Goal: Transaction & Acquisition: Purchase product/service

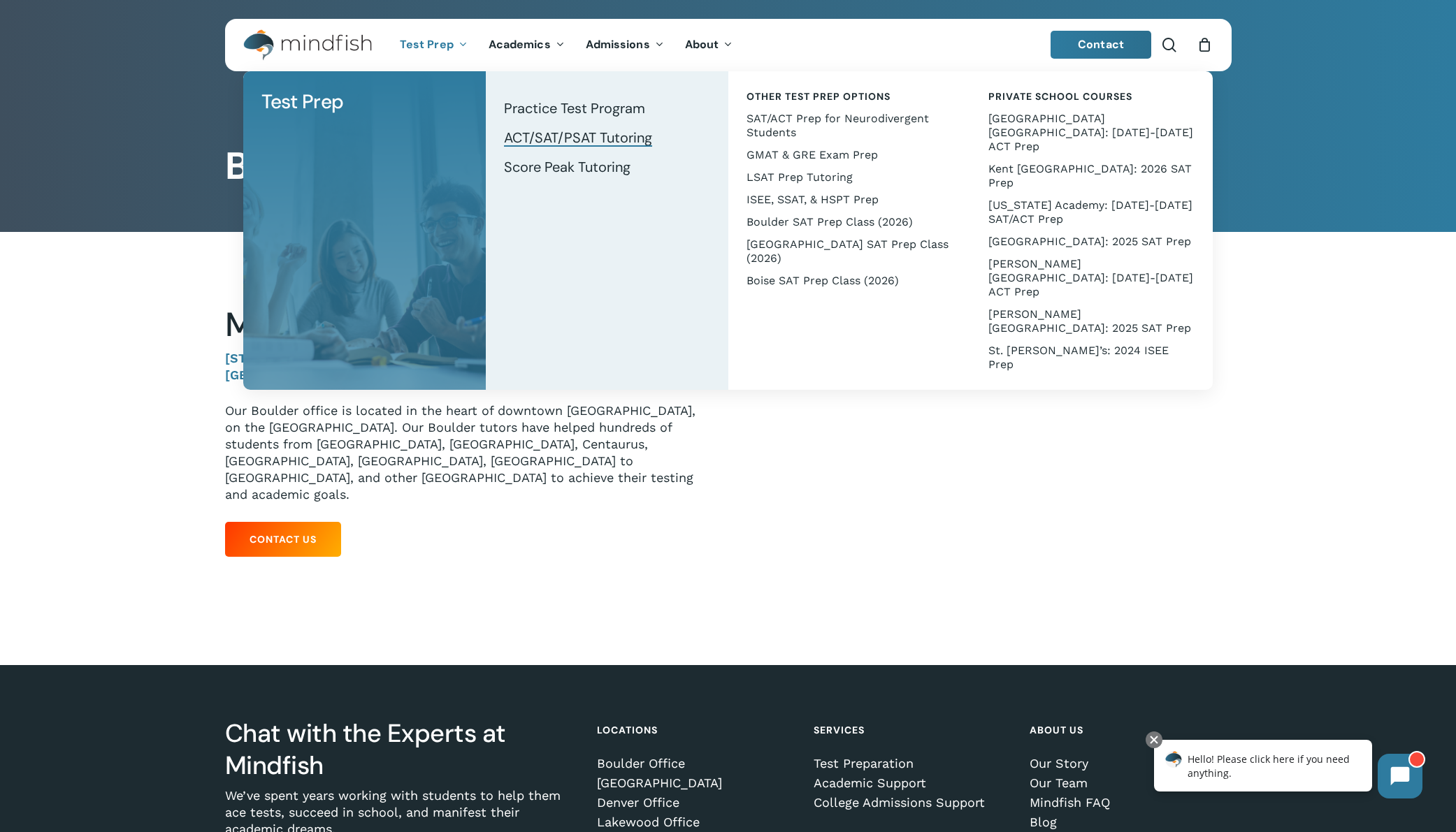
click at [552, 139] on span "ACT/SAT/PSAT Tutoring" at bounding box center [578, 138] width 148 height 18
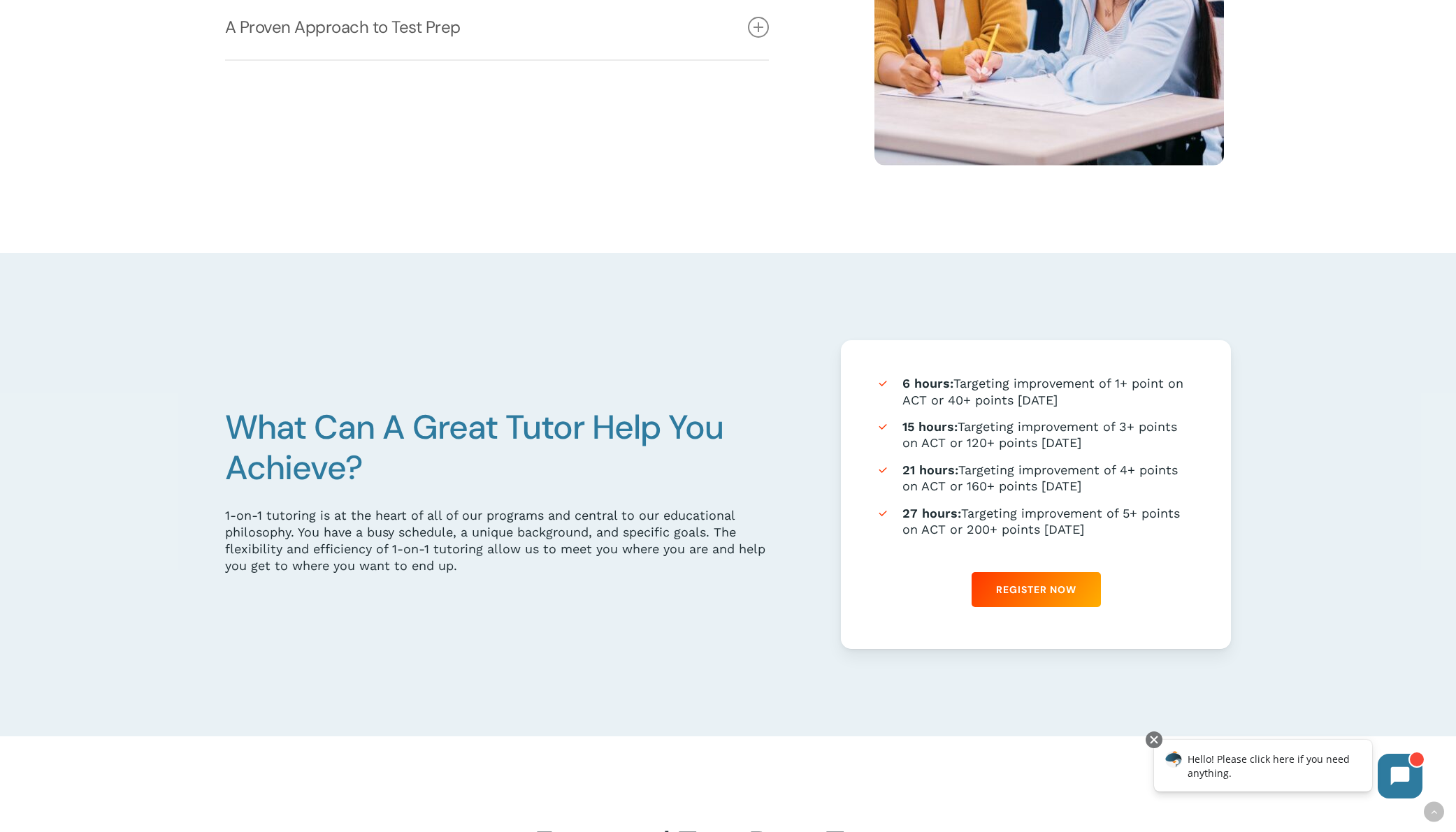
scroll to position [675, 0]
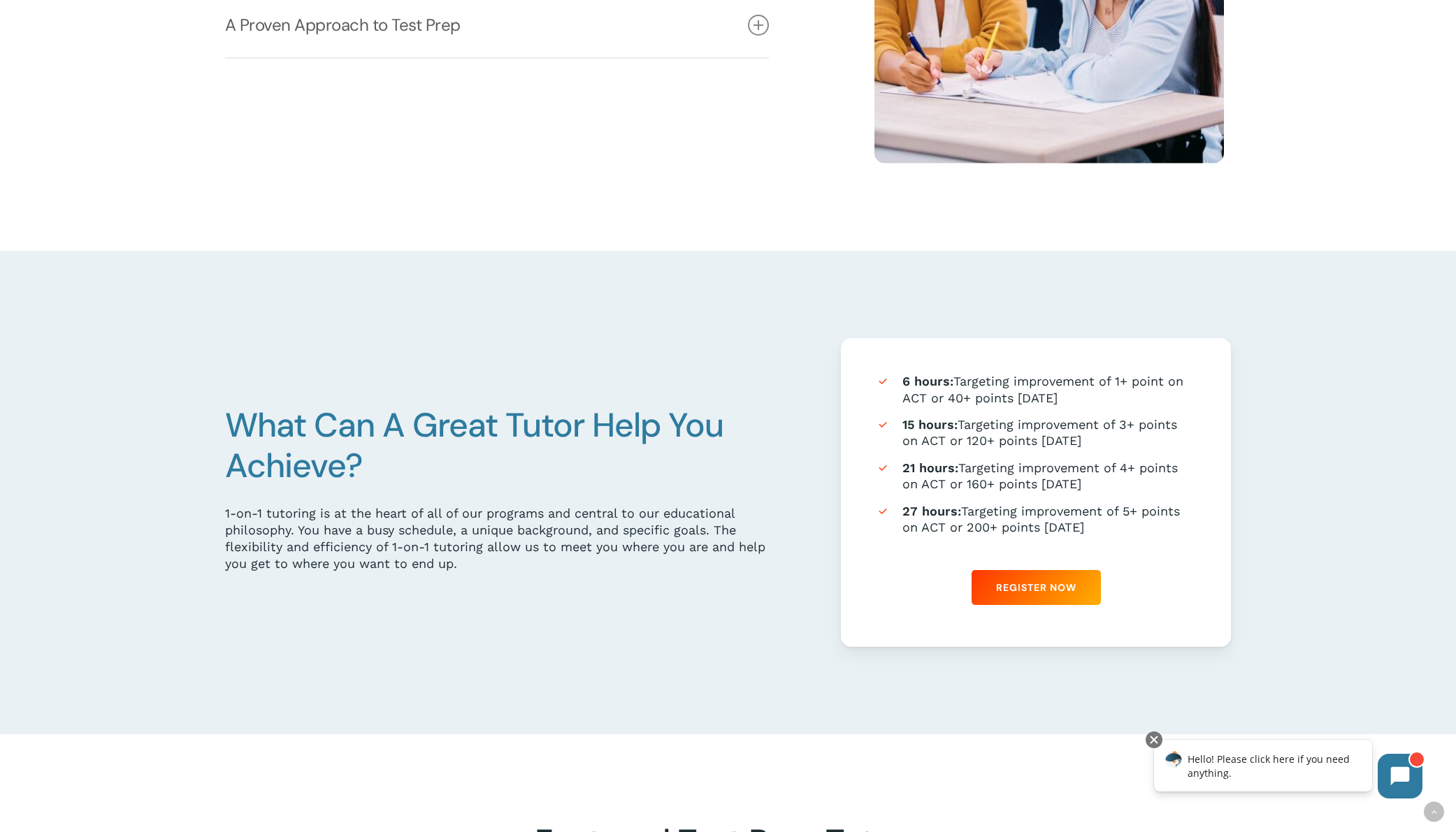
drag, startPoint x: 904, startPoint y: 383, endPoint x: 1108, endPoint y: 405, distance: 205.2
click at [1095, 402] on li "6 hours: Targeting improvement of 1+ point on ACT or 40+ points on SAT" at bounding box center [1036, 390] width 321 height 33
click at [1108, 405] on li "6 hours: Targeting improvement of 1+ point on ACT or 40+ points on SAT" at bounding box center [1036, 390] width 321 height 33
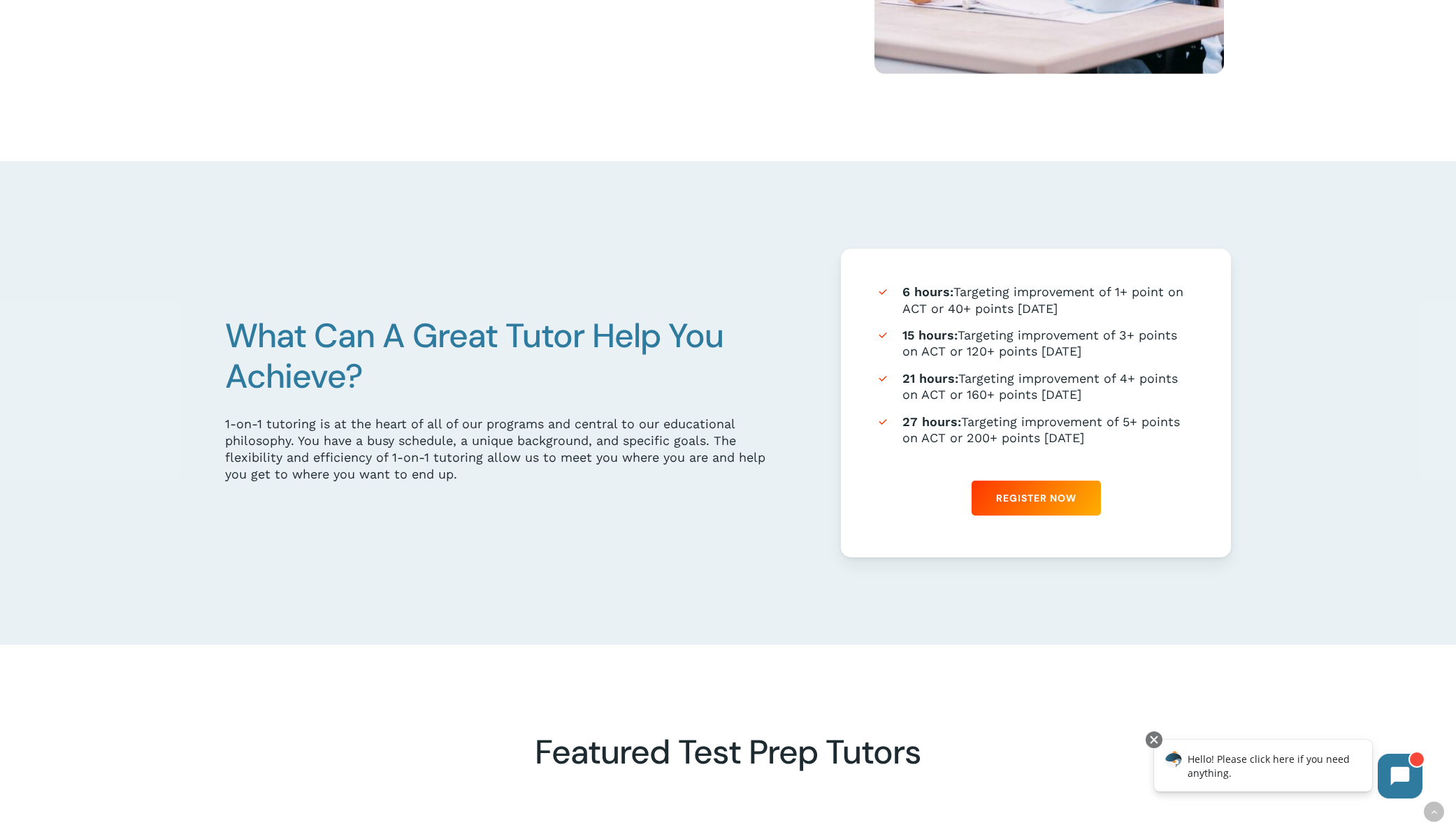
scroll to position [755, 0]
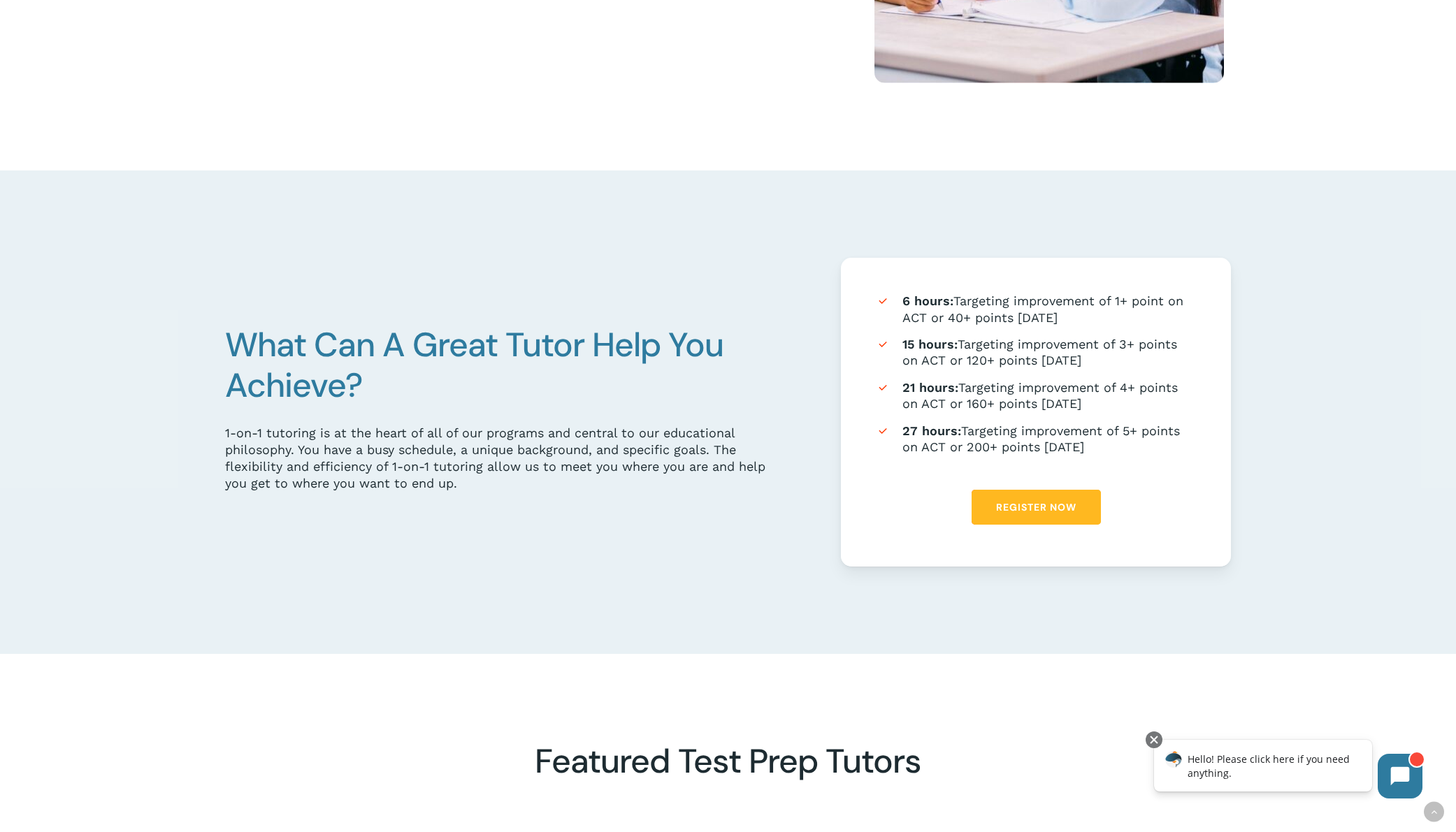
click at [1043, 512] on span "Register Now" at bounding box center [1036, 507] width 81 height 14
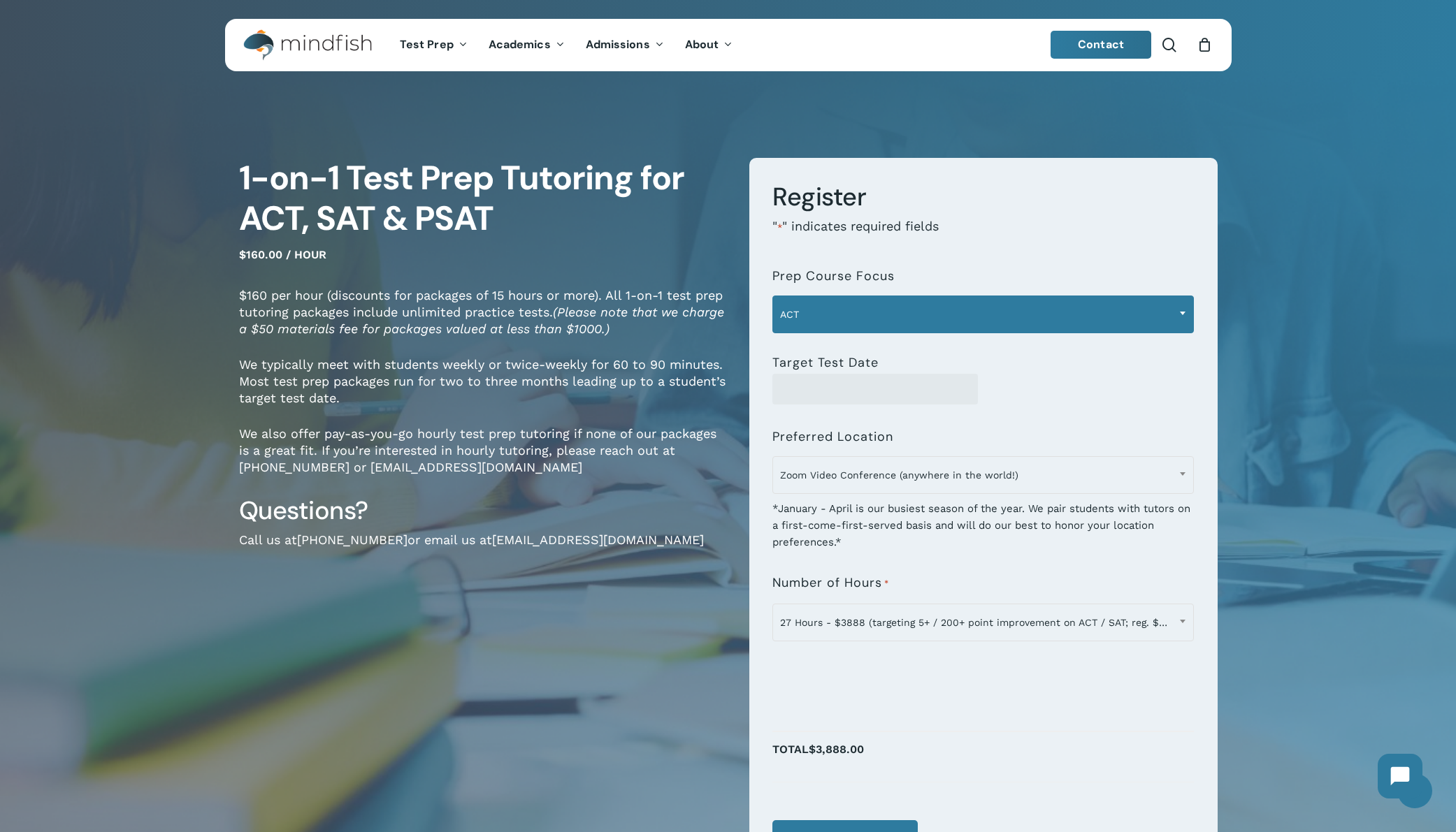
click at [1080, 312] on span "ACT" at bounding box center [983, 314] width 420 height 29
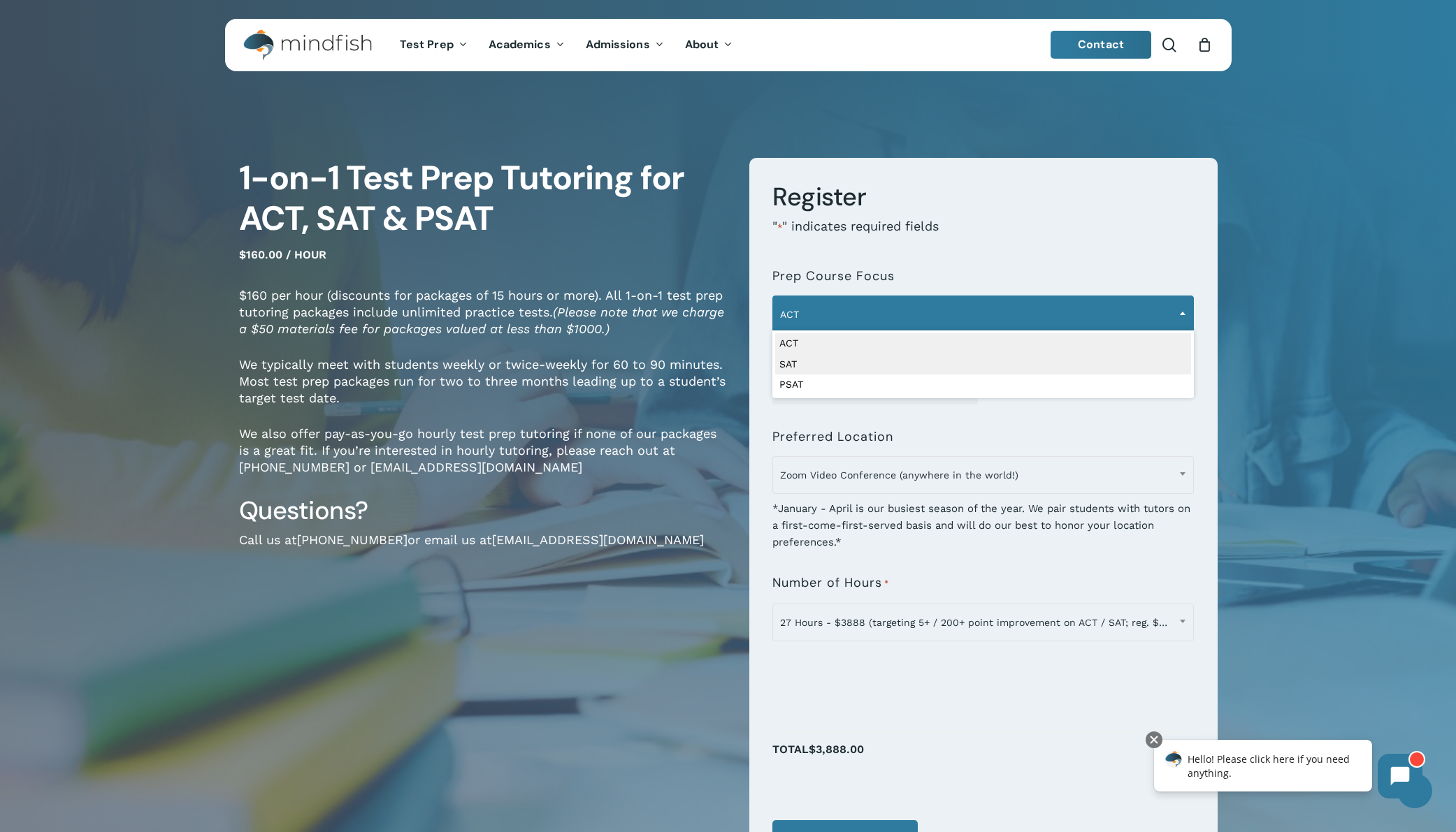
select select "***"
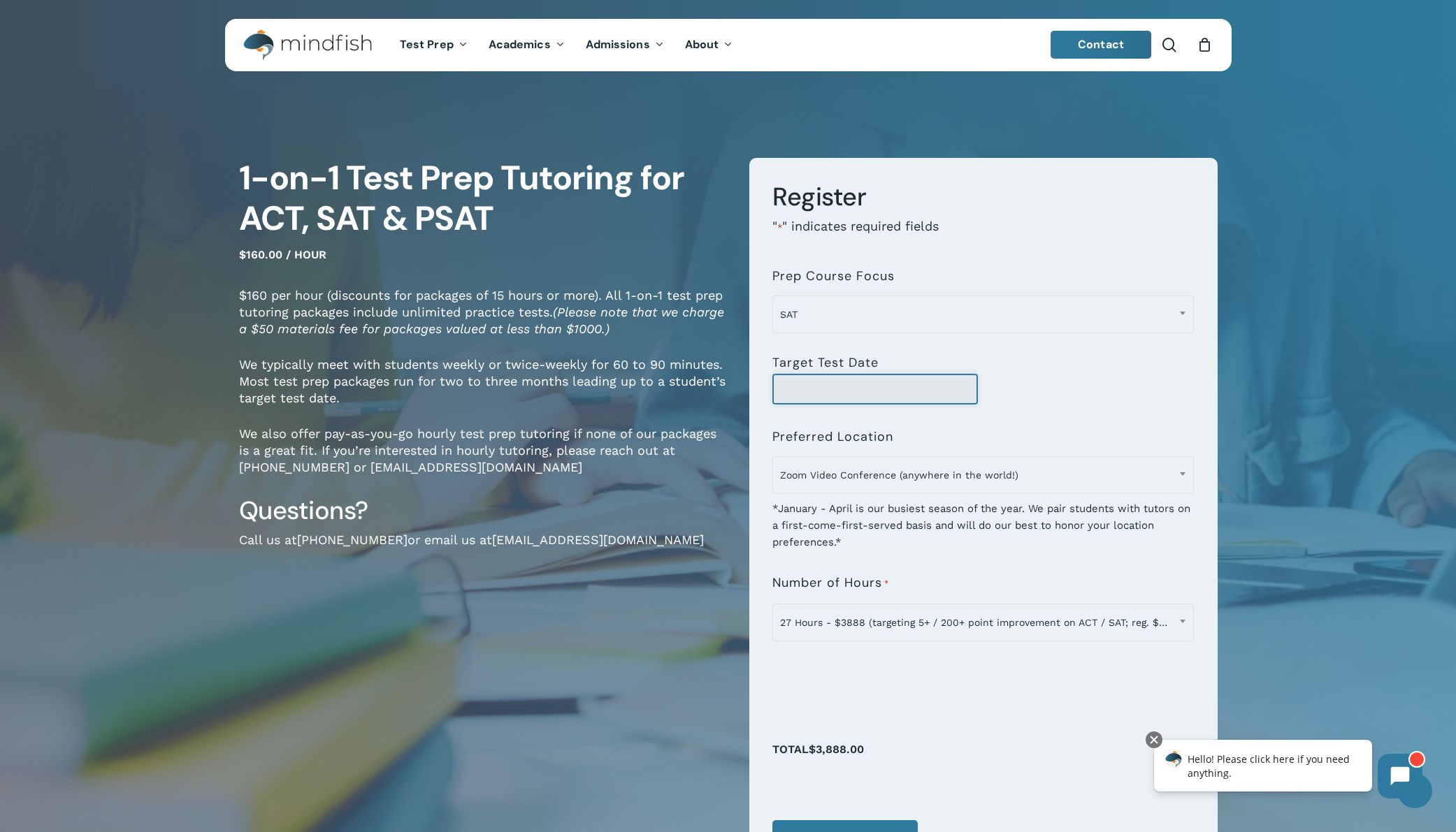
click at [857, 393] on input "Target Test Date" at bounding box center [875, 389] width 205 height 31
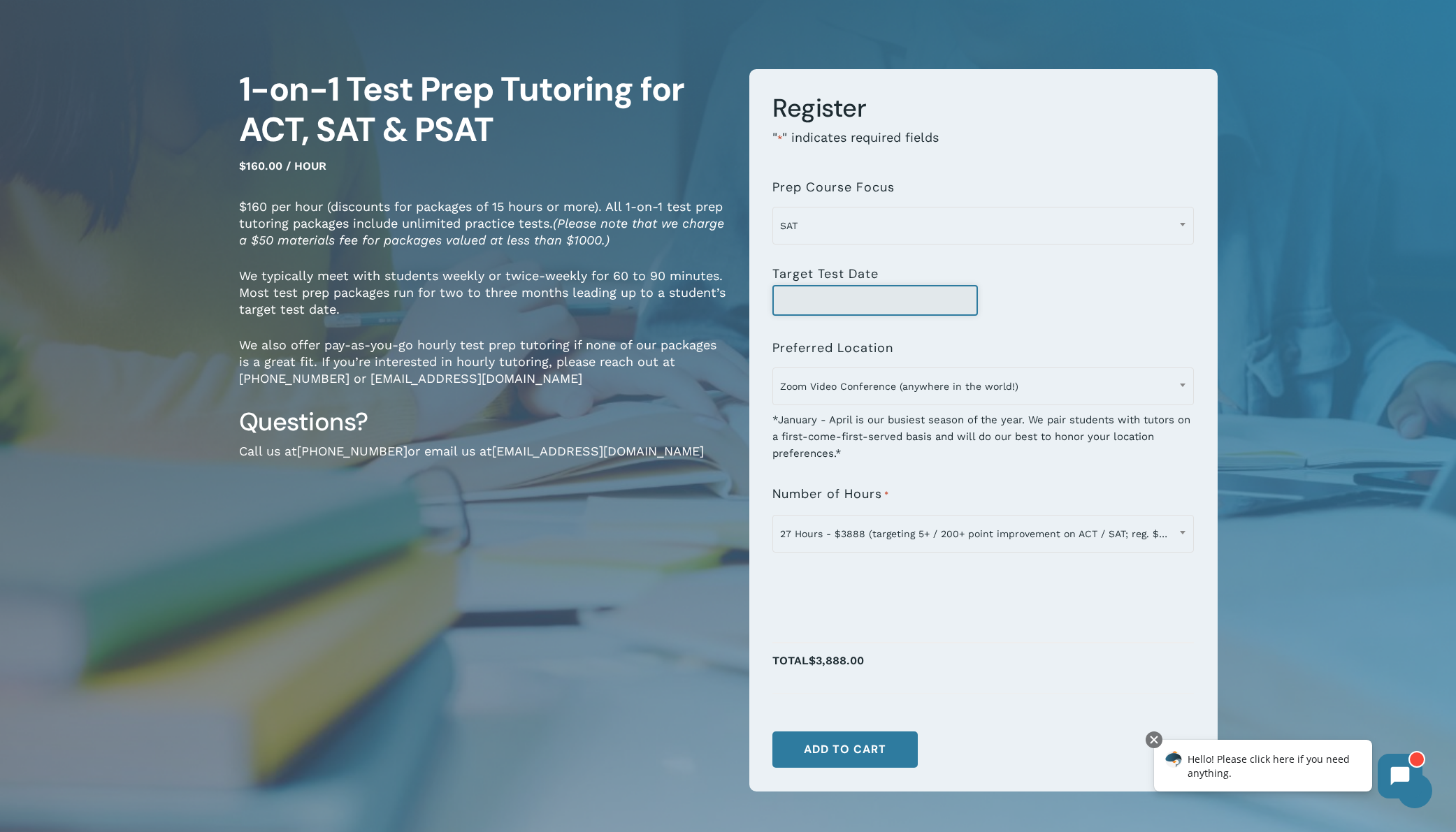
scroll to position [102, 0]
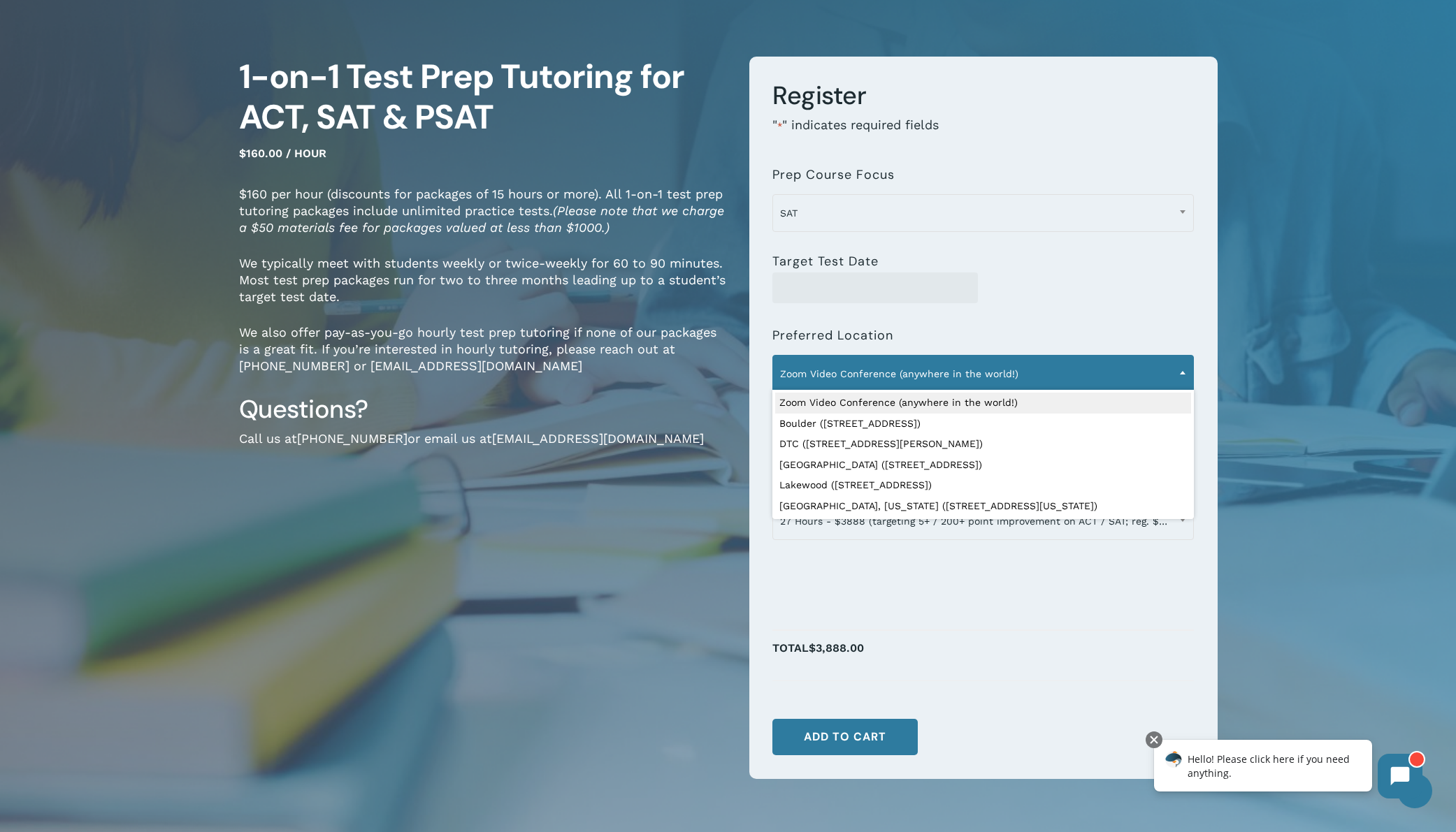
click at [1182, 380] on span at bounding box center [1183, 372] width 21 height 35
select select "**********"
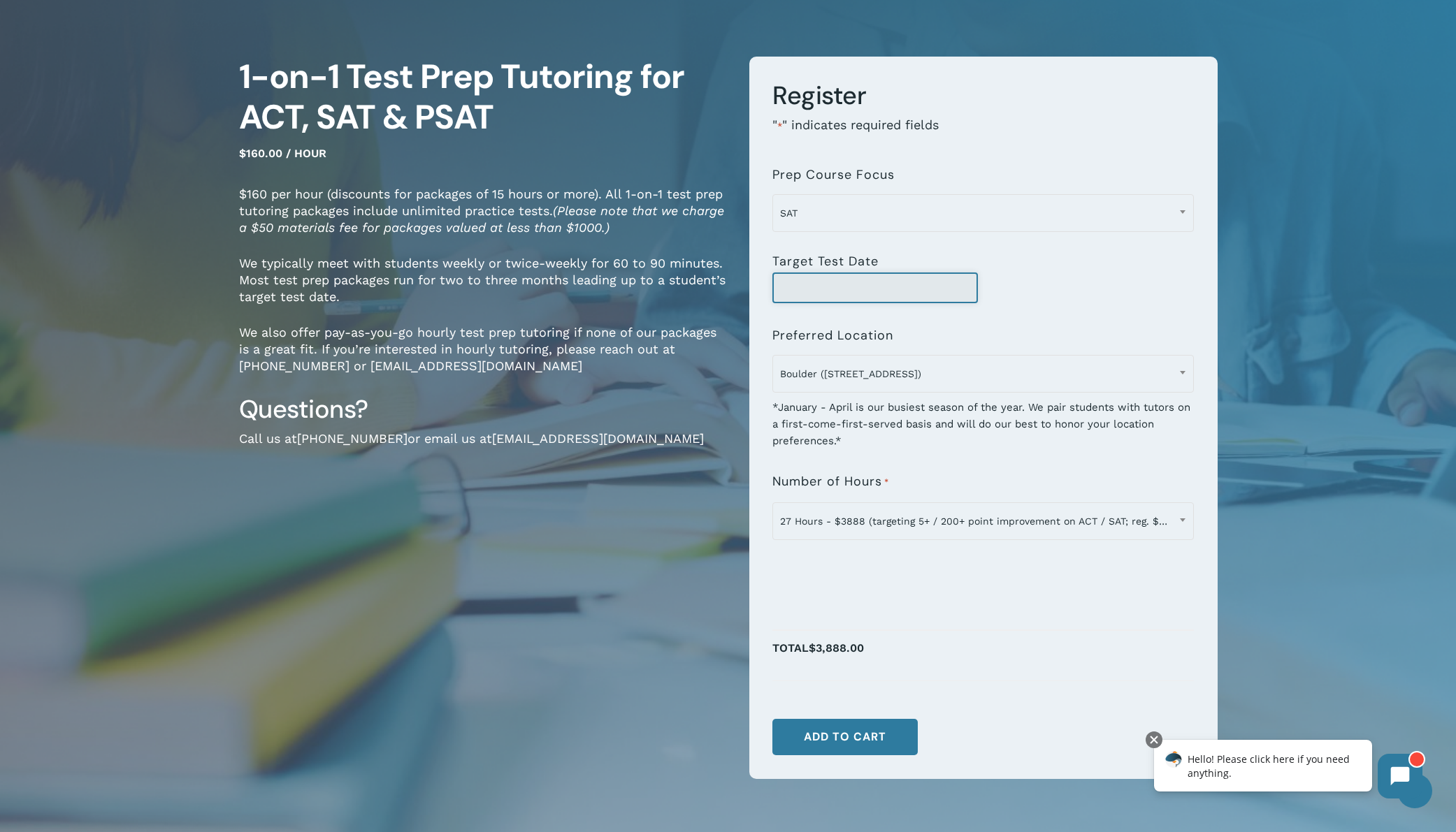
click at [842, 288] on input "Target Test Date" at bounding box center [875, 287] width 205 height 31
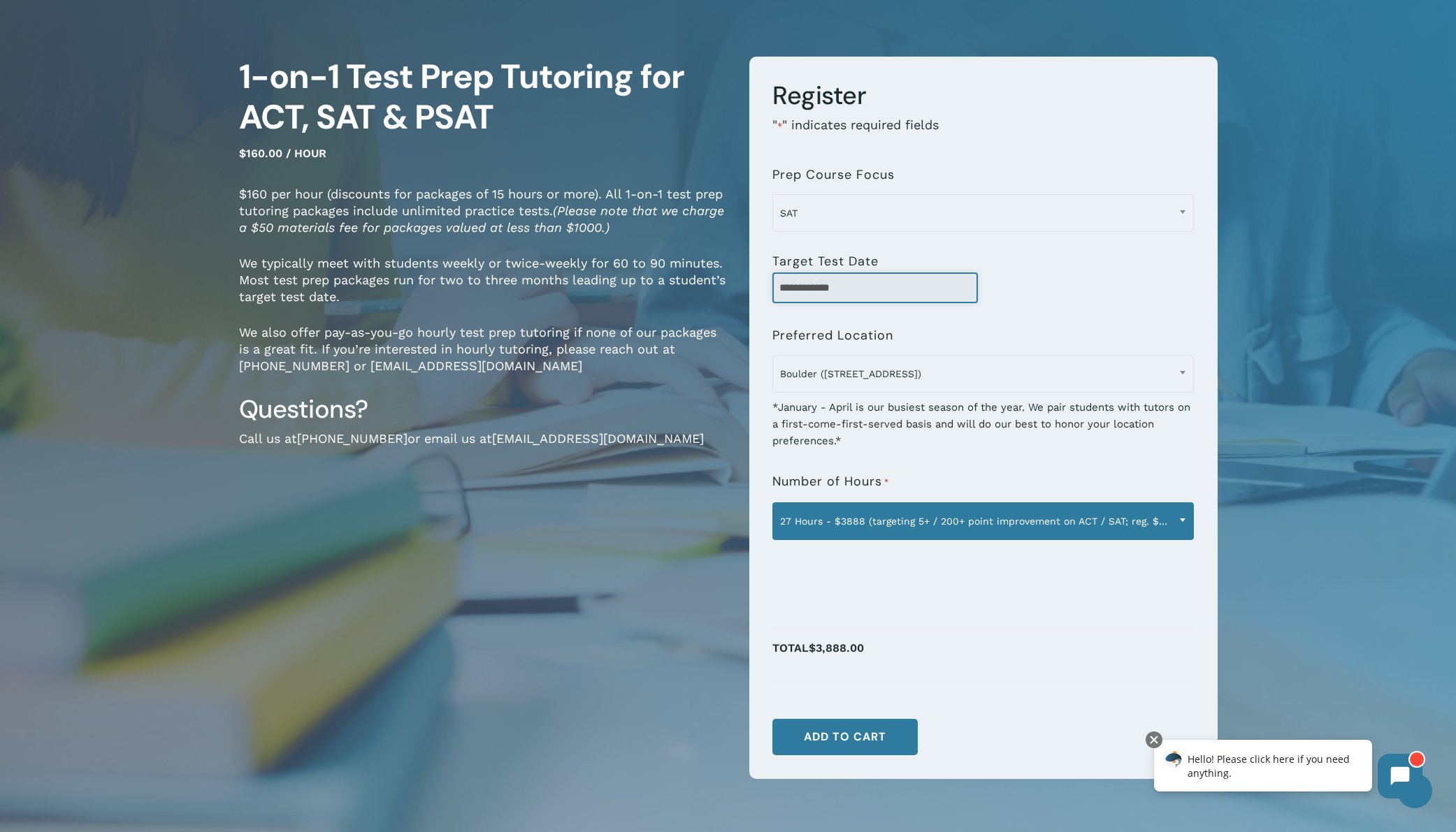
type input "**********"
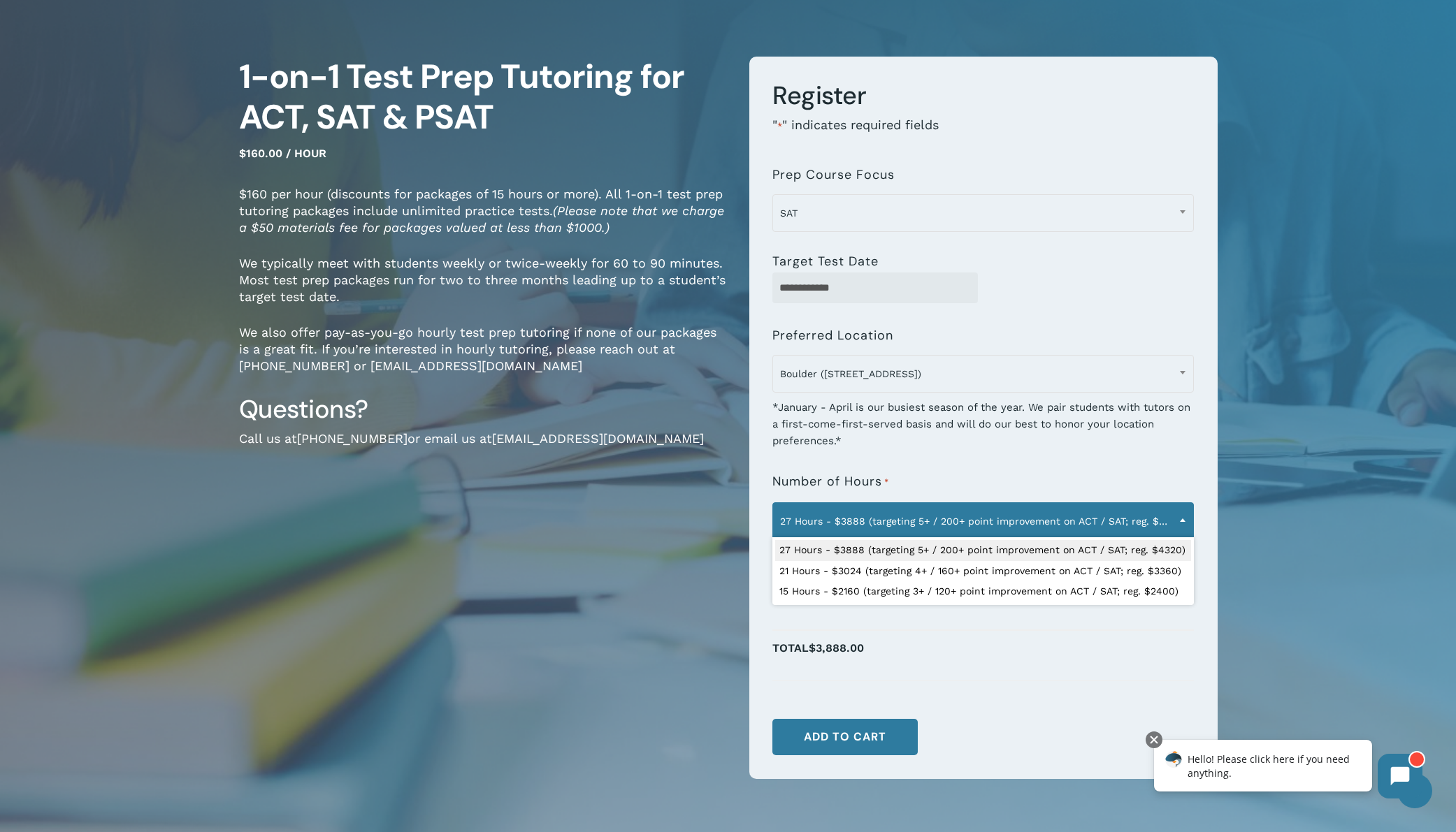
click at [1187, 530] on span at bounding box center [1183, 520] width 21 height 35
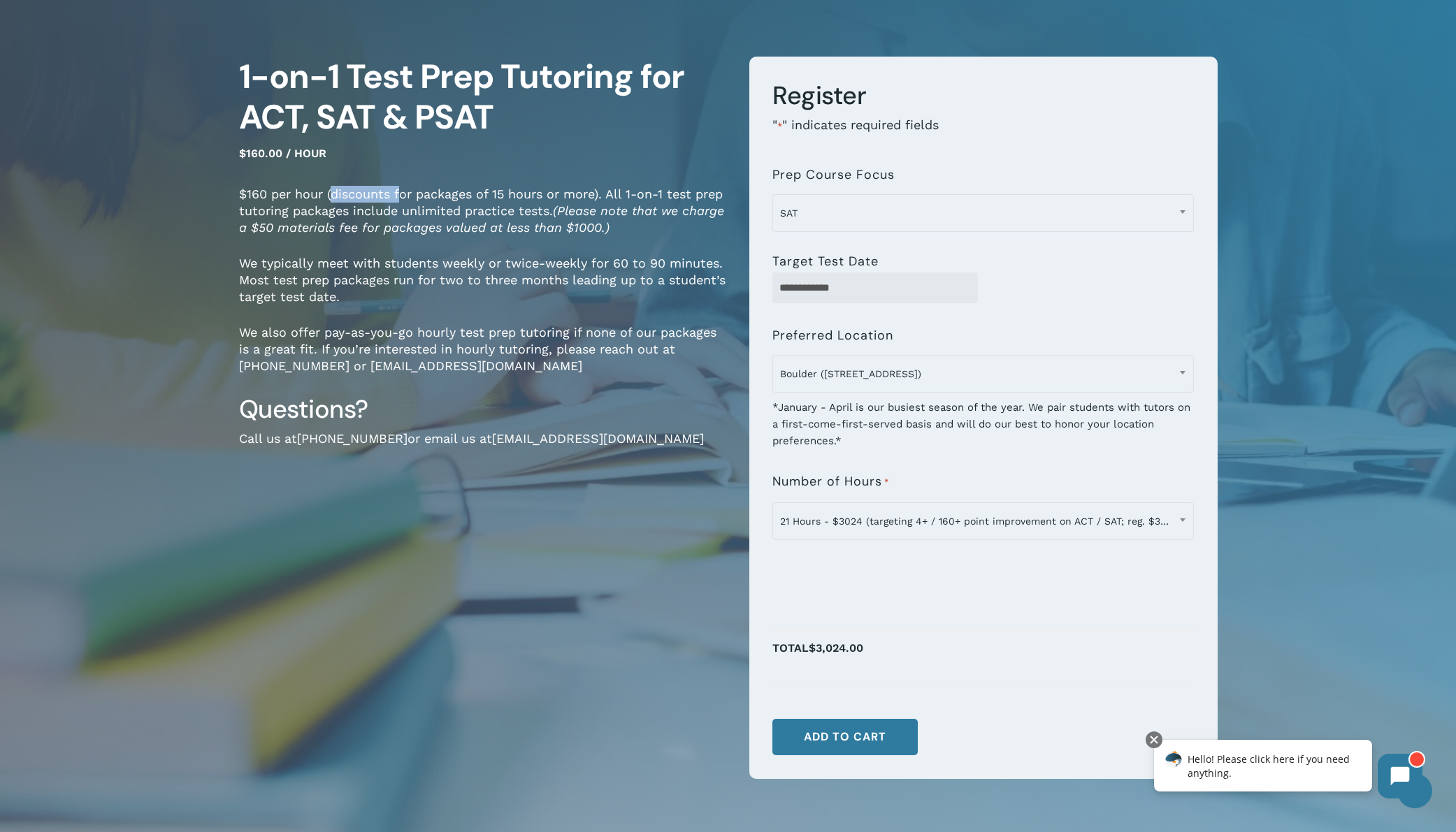
drag, startPoint x: 330, startPoint y: 197, endPoint x: 403, endPoint y: 202, distance: 73.2
click at [399, 201] on p "$160 per hour (discounts for packages of 15 hours or more). All 1-on-1 test pre…" at bounding box center [484, 220] width 489 height 69
click at [435, 205] on p "$160 per hour (discounts for packages of 15 hours or more). All 1-on-1 test pre…" at bounding box center [484, 220] width 489 height 69
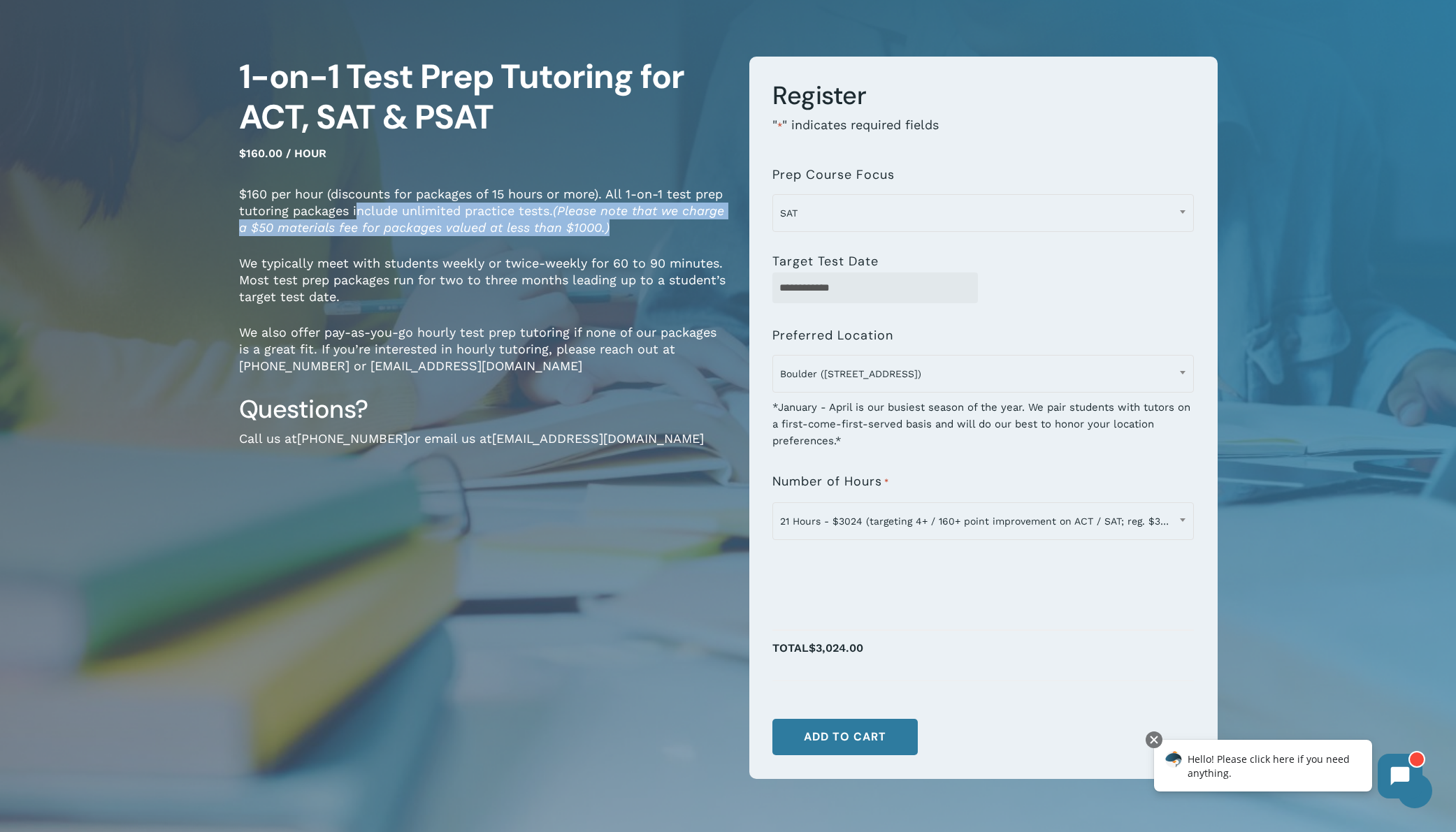
drag, startPoint x: 359, startPoint y: 213, endPoint x: 620, endPoint y: 248, distance: 263.3
click at [652, 230] on p "$160 per hour (discounts for packages of 15 hours or more). All 1-on-1 test pre…" at bounding box center [484, 220] width 489 height 69
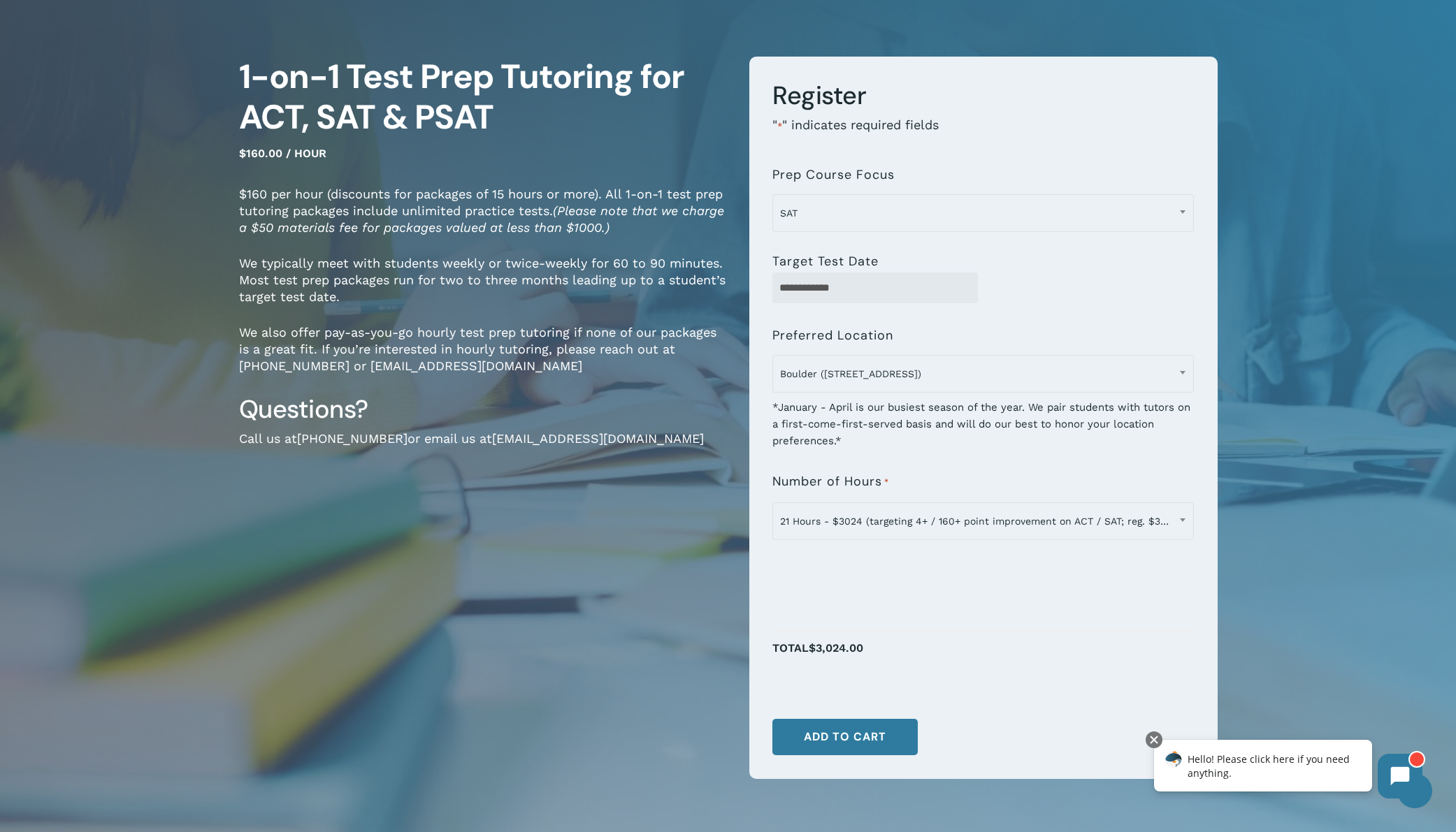
drag, startPoint x: 600, startPoint y: 254, endPoint x: 582, endPoint y: 257, distance: 18.2
click at [599, 255] on p "We typically meet with students weekly or twice-weekly for 60 to 90 minutes. Mo…" at bounding box center [484, 290] width 489 height 69
drag, startPoint x: 246, startPoint y: 262, endPoint x: 567, endPoint y: 278, distance: 321.4
click at [552, 264] on p "We typically meet with students weekly or twice-weekly for 60 to 90 minutes. Mo…" at bounding box center [484, 290] width 489 height 69
click at [567, 278] on p "We typically meet with students weekly or twice-weekly for 60 to 90 minutes. Mo…" at bounding box center [484, 290] width 489 height 69
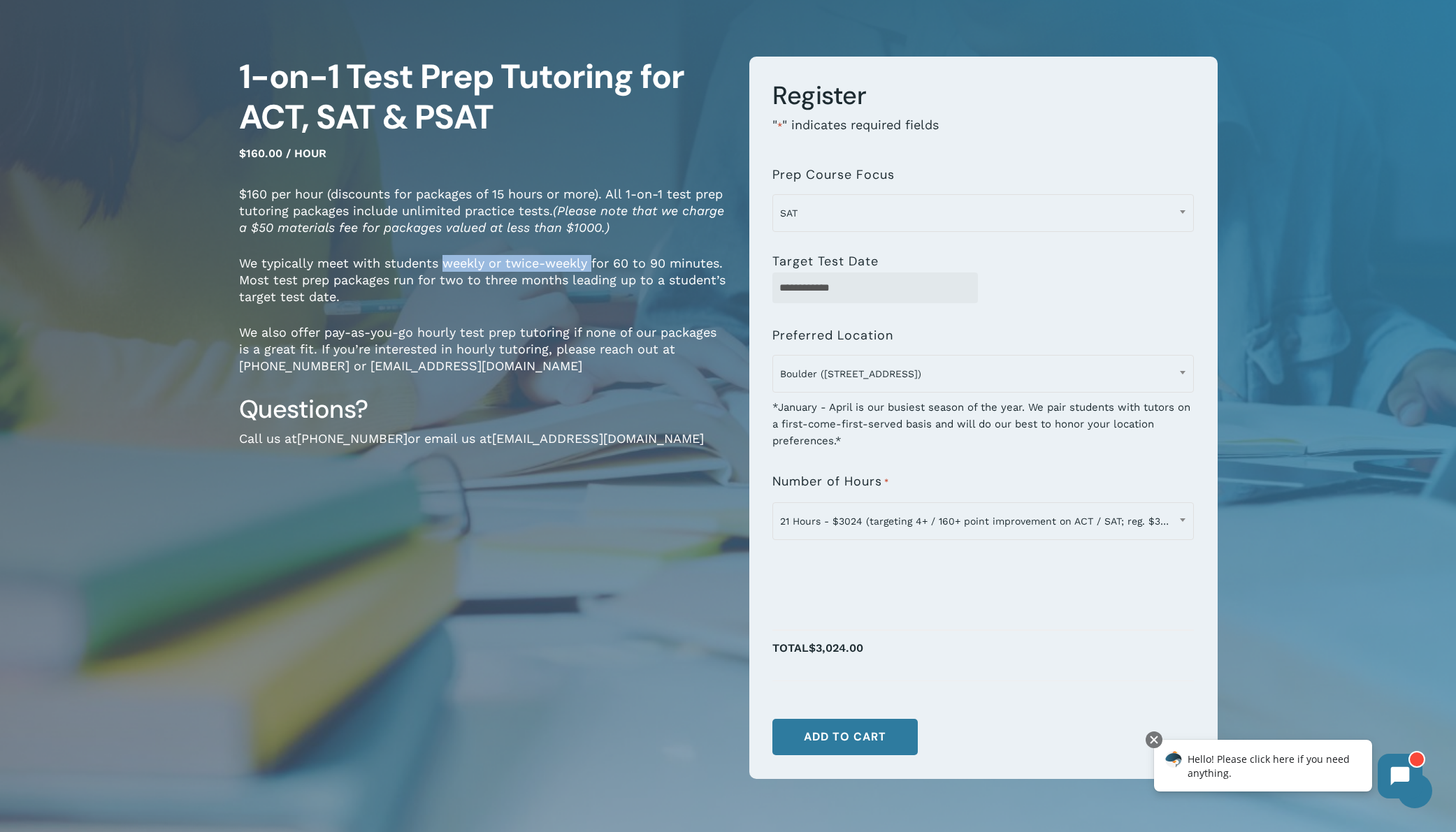
drag, startPoint x: 445, startPoint y: 263, endPoint x: 590, endPoint y: 263, distance: 145.0
click at [590, 263] on p "We typically meet with students weekly or twice-weekly for 60 to 90 minutes. Mo…" at bounding box center [484, 290] width 489 height 69
click at [552, 301] on p "We typically meet with students weekly or twice-weekly for 60 to 90 minutes. Mo…" at bounding box center [484, 290] width 489 height 69
drag, startPoint x: 442, startPoint y: 265, endPoint x: 496, endPoint y: 266, distance: 54.0
click at [496, 266] on p "We typically meet with students weekly or twice-weekly for 60 to 90 minutes. Mo…" at bounding box center [484, 290] width 489 height 69
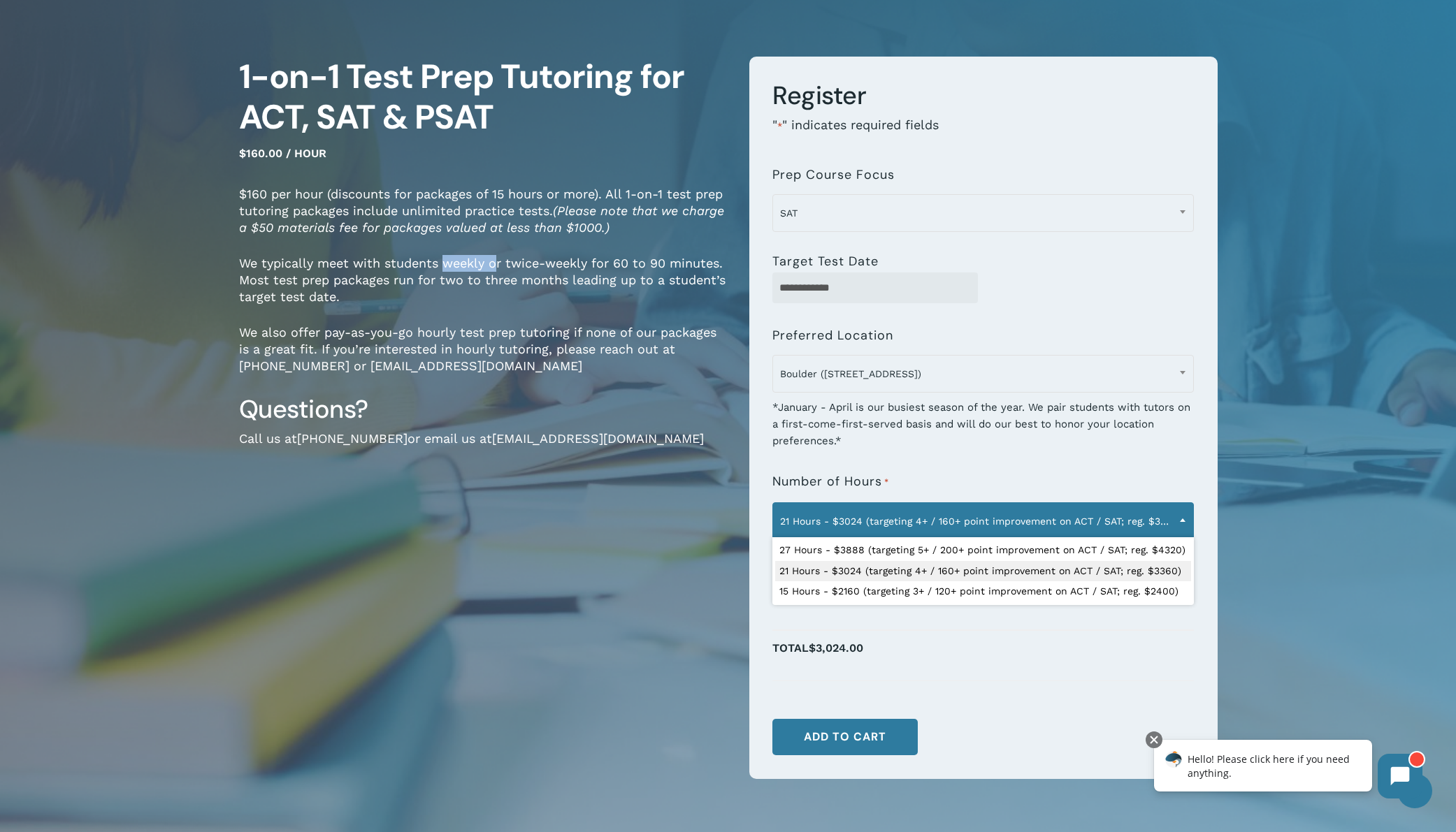
click at [1185, 527] on span at bounding box center [1183, 520] width 21 height 35
select select "**********"
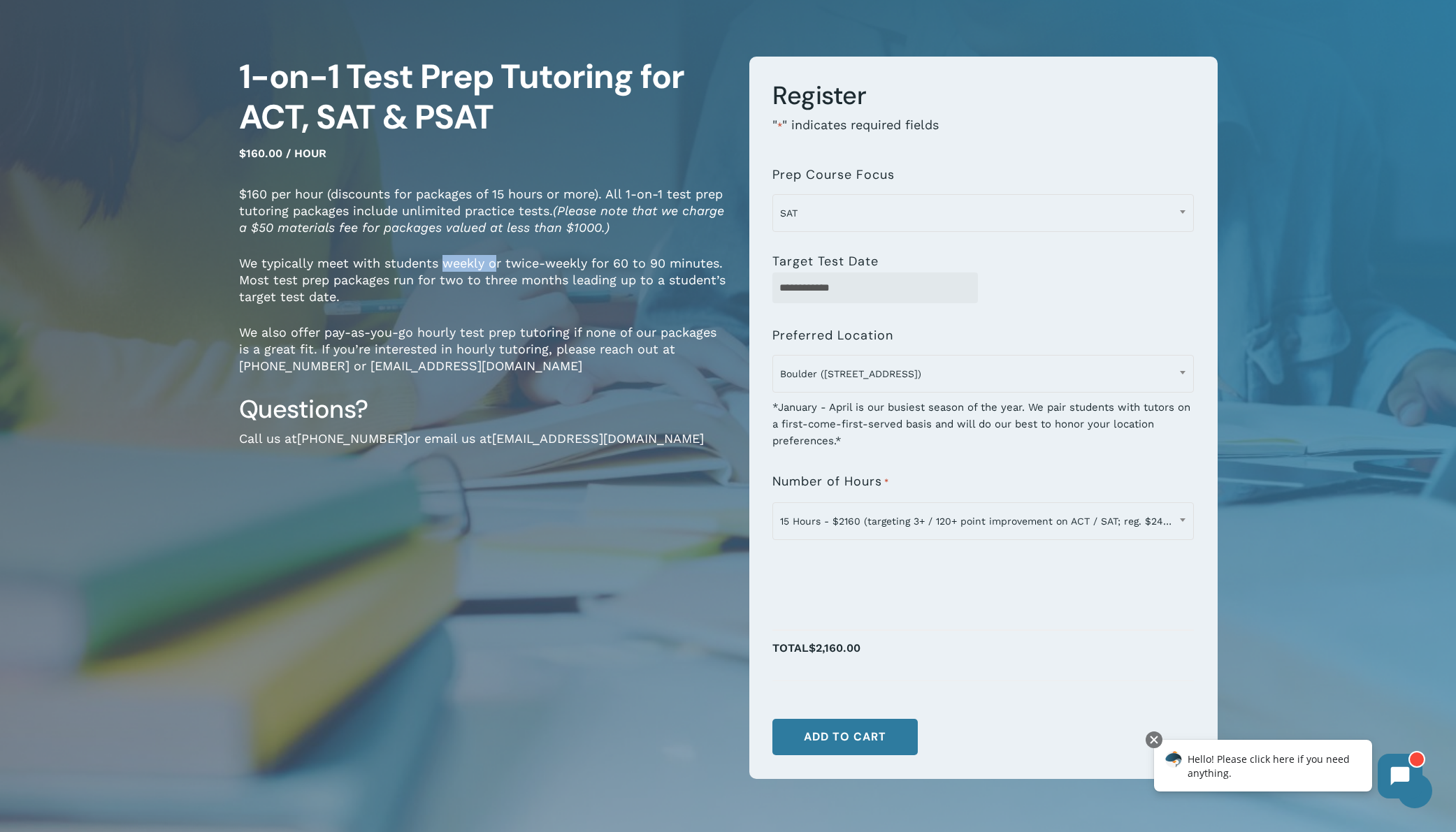
scroll to position [98, 0]
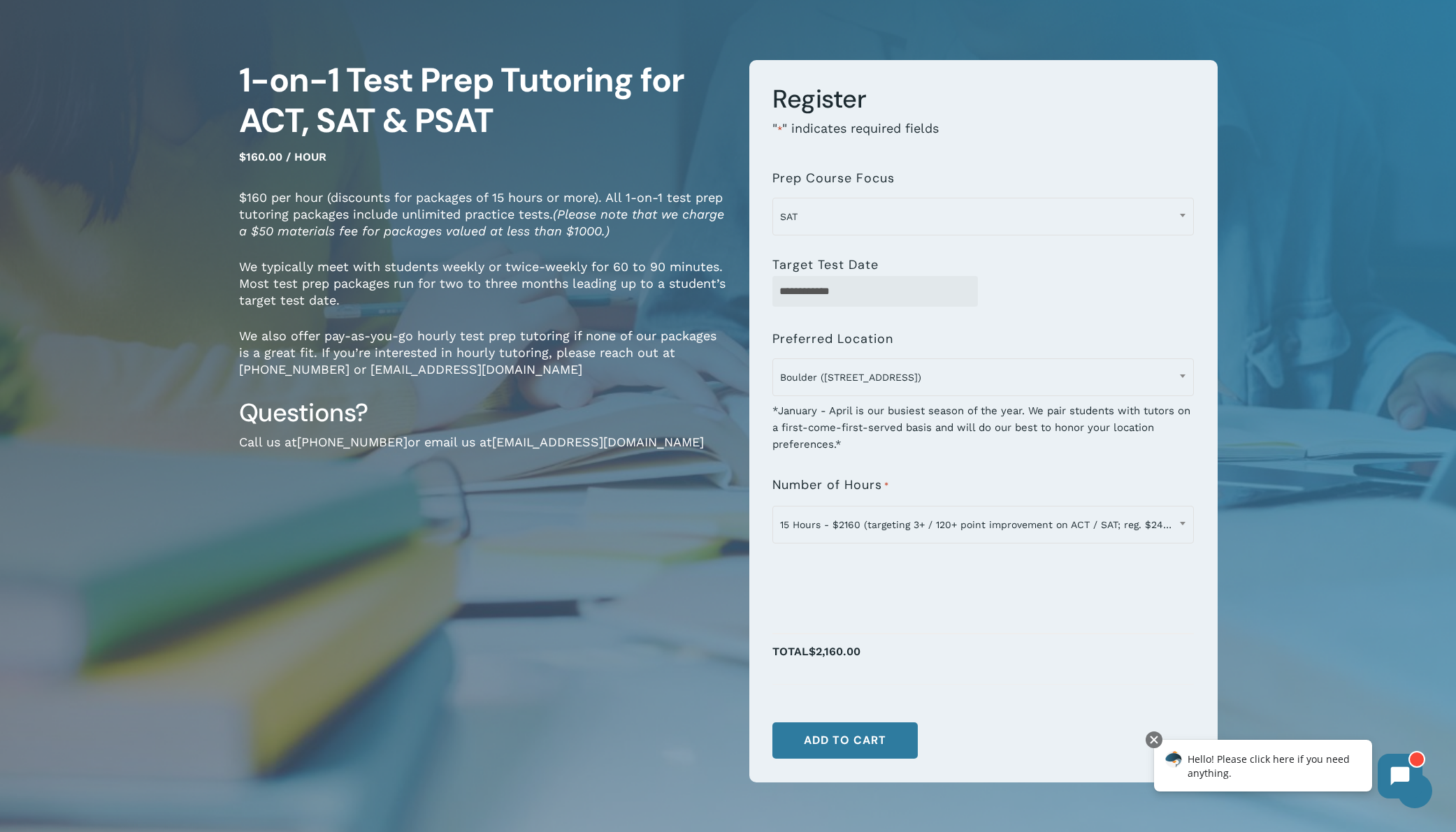
click at [428, 532] on div "1-on-1 Test Prep Tutoring for ACT, SAT & PSAT $160.00 / hour $160 per hour (dis…" at bounding box center [484, 434] width 489 height 748
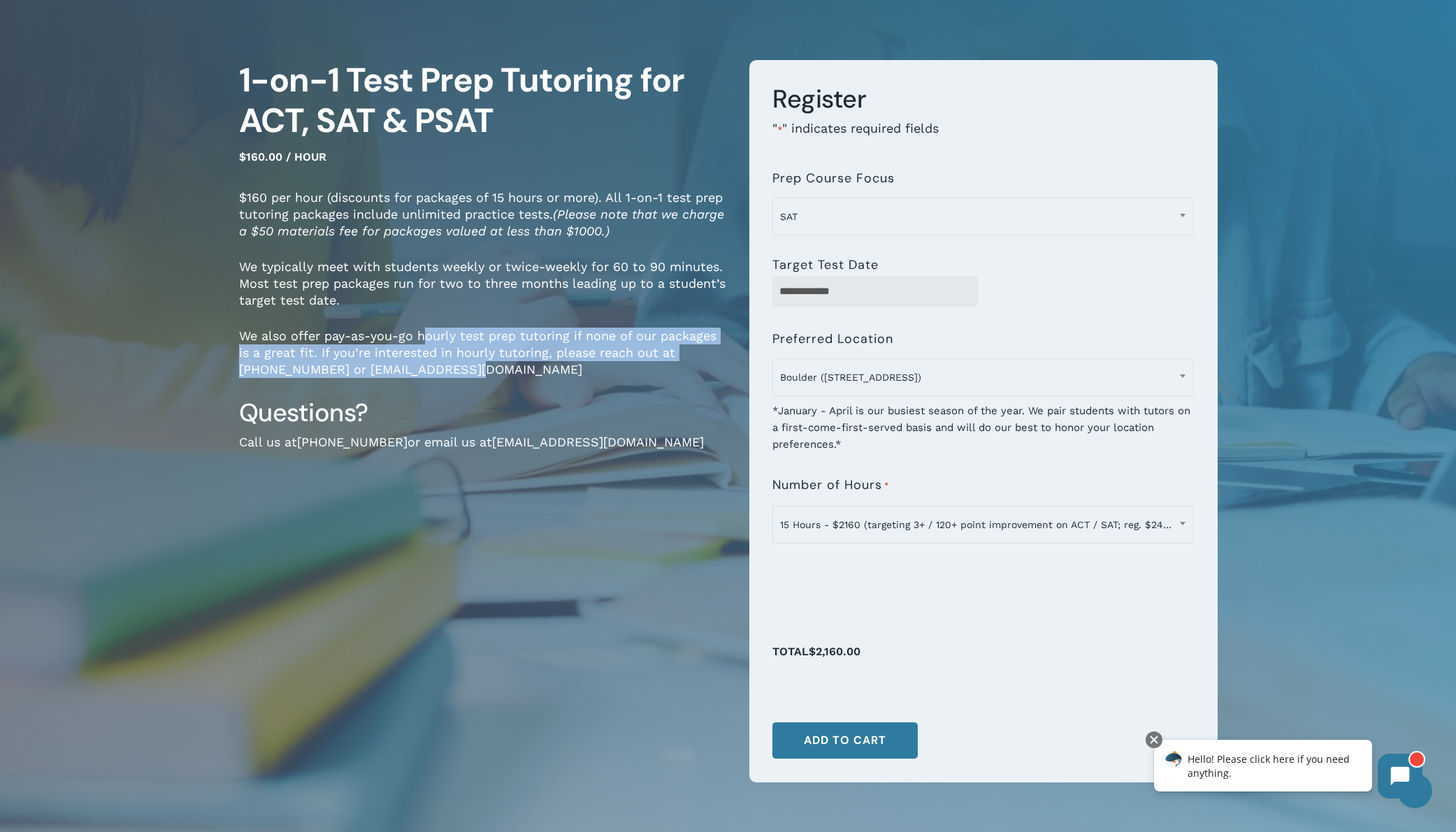
drag, startPoint x: 429, startPoint y: 339, endPoint x: 515, endPoint y: 372, distance: 92.1
click at [509, 369] on p "We also offer pay-as-you-go hourly test prep tutoring if none of our packages i…" at bounding box center [484, 363] width 489 height 69
click at [515, 372] on p "We also offer pay-as-you-go hourly test prep tutoring if none of our packages i…" at bounding box center [484, 363] width 489 height 69
drag, startPoint x: 457, startPoint y: 336, endPoint x: 558, endPoint y: 375, distance: 108.3
click at [535, 368] on p "We also offer pay-as-you-go hourly test prep tutoring if none of our packages i…" at bounding box center [484, 363] width 489 height 69
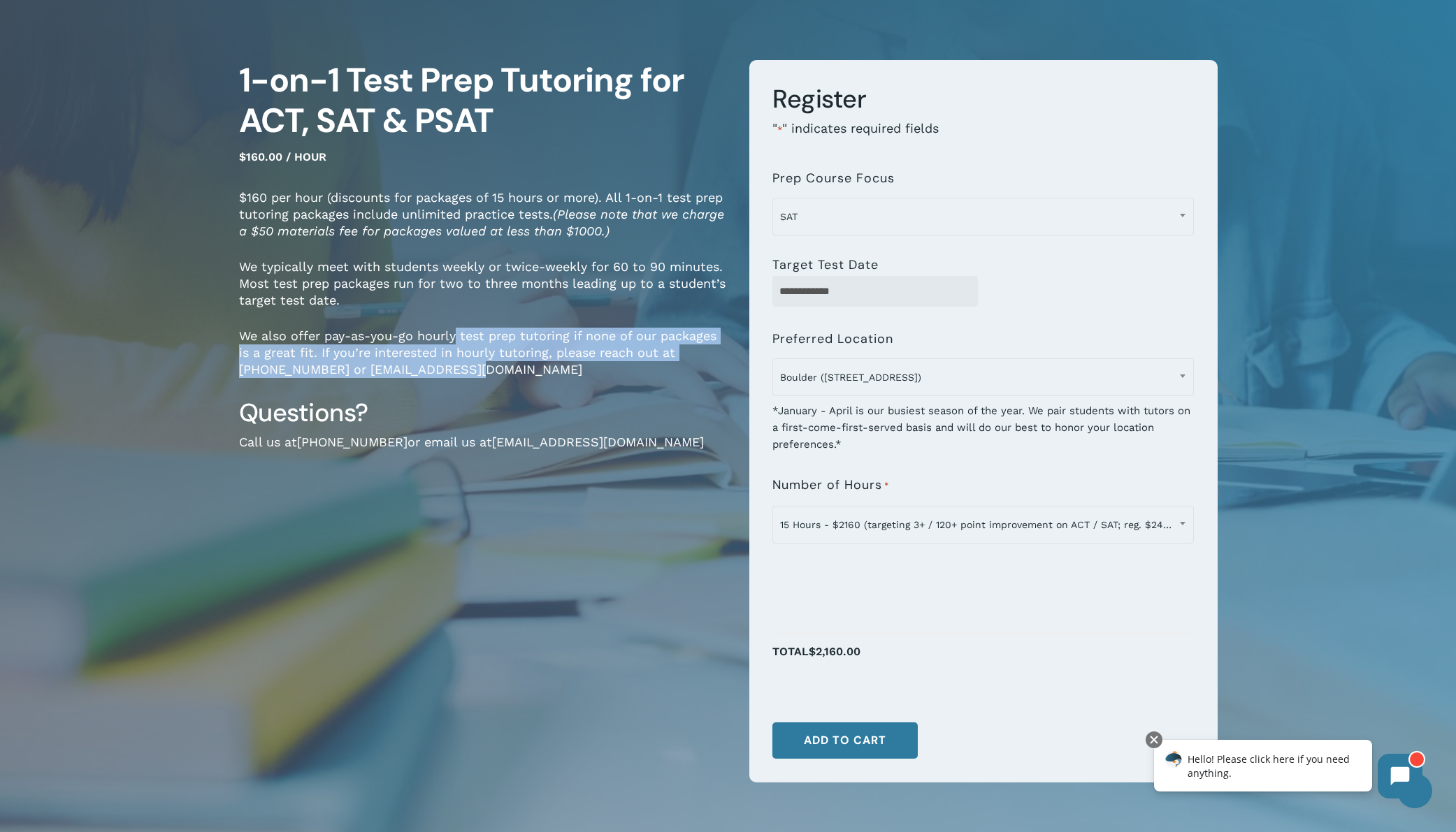
click at [558, 375] on p "We also offer pay-as-you-go hourly test prep tutoring if none of our packages i…" at bounding box center [484, 363] width 489 height 69
